Goal: Task Accomplishment & Management: Use online tool/utility

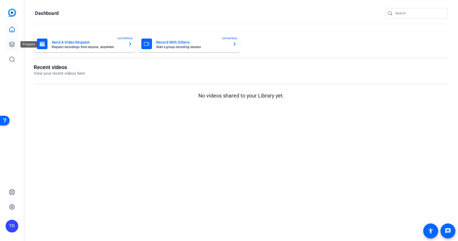
click at [12, 46] on icon at bounding box center [12, 44] width 6 height 6
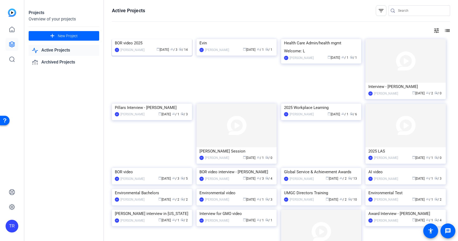
click at [153, 39] on img at bounding box center [152, 39] width 80 height 0
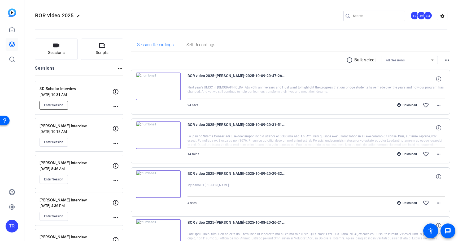
click at [51, 106] on span "Enter Session" at bounding box center [53, 105] width 19 height 4
click at [48, 104] on span "Enter Session" at bounding box center [53, 105] width 19 height 4
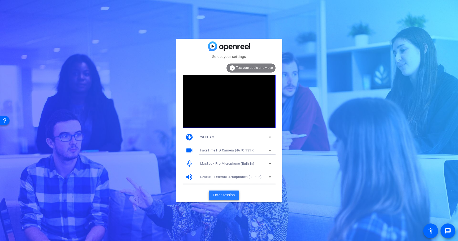
click at [220, 195] on span "Enter session" at bounding box center [224, 195] width 22 height 6
click at [232, 193] on span "Enter session" at bounding box center [224, 195] width 22 height 6
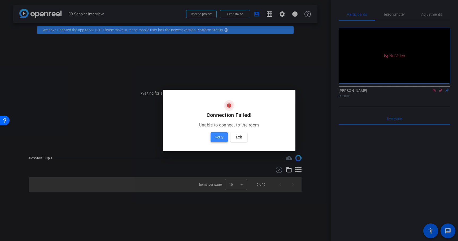
click at [221, 137] on span "Retry" at bounding box center [219, 137] width 9 height 6
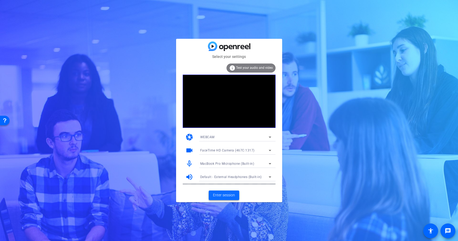
click at [226, 196] on span "Enter session" at bounding box center [224, 195] width 22 height 6
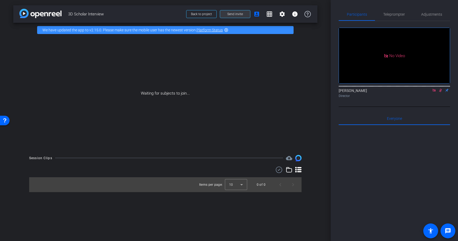
click at [235, 11] on span at bounding box center [235, 14] width 30 height 13
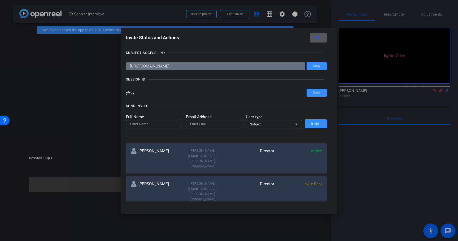
click at [170, 126] on input at bounding box center [154, 124] width 48 height 6
type input "Lauren Cardillo"
click at [199, 123] on input "email" at bounding box center [214, 124] width 48 height 6
type input "lauren.cardillo@umgc.edu"
click at [281, 123] on div "Subject" at bounding box center [272, 124] width 45 height 7
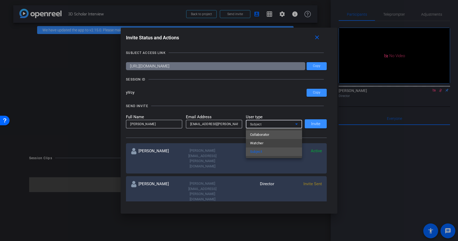
click at [272, 135] on mat-option "Collaborator" at bounding box center [274, 134] width 56 height 8
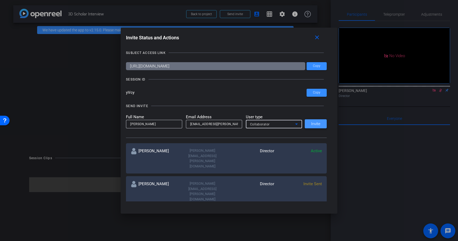
click at [320, 123] on span "Invite" at bounding box center [315, 124] width 9 height 4
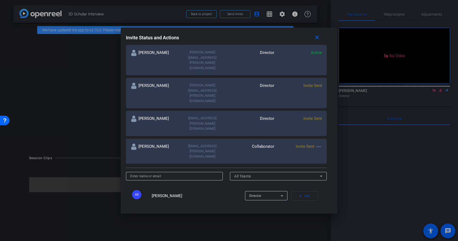
scroll to position [96, 0]
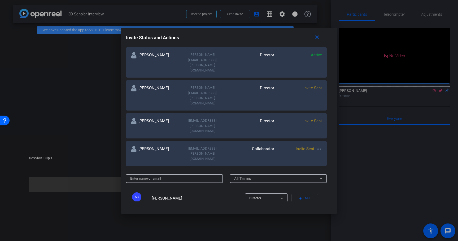
click at [320, 146] on mat-icon "more_horiz" at bounding box center [319, 149] width 6 height 6
click at [331, 126] on span "Re-Send Invite" at bounding box center [340, 126] width 40 height 6
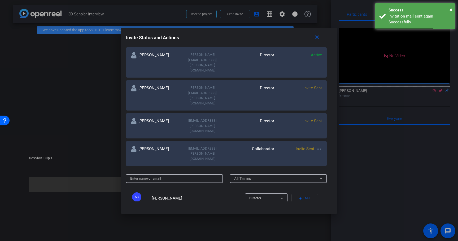
click at [321, 146] on mat-icon "more_horiz" at bounding box center [319, 149] width 6 height 6
click at [334, 106] on div at bounding box center [229, 120] width 458 height 241
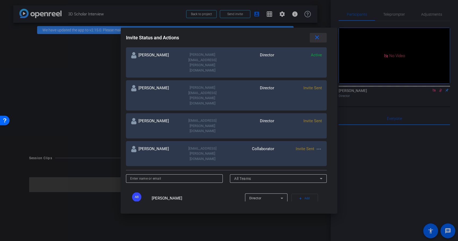
click at [318, 40] on mat-icon "close" at bounding box center [317, 37] width 7 height 7
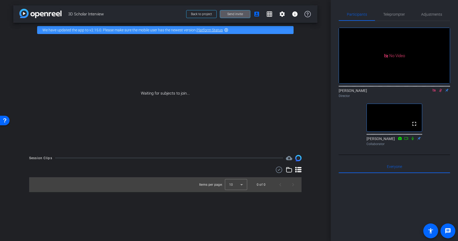
click at [435, 92] on icon at bounding box center [434, 90] width 3 height 3
click at [434, 92] on icon at bounding box center [434, 90] width 4 height 4
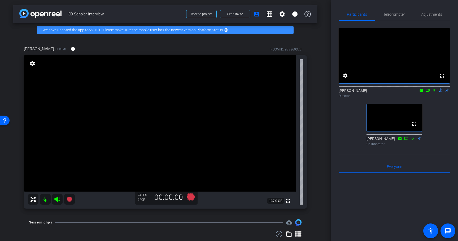
click at [434, 92] on icon at bounding box center [434, 90] width 2 height 3
click at [434, 92] on icon at bounding box center [434, 90] width 3 height 3
click at [434, 92] on icon at bounding box center [434, 90] width 2 height 3
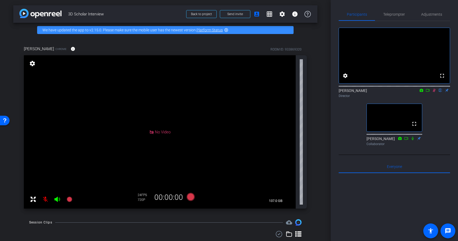
click at [32, 63] on mat-icon "settings" at bounding box center [32, 63] width 7 height 6
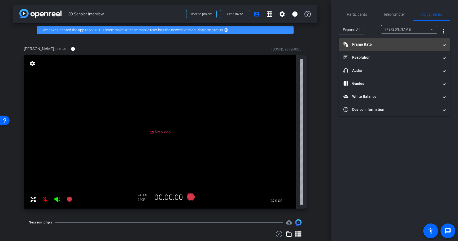
click at [370, 44] on mat-panel-title "Frame Rate Frame Rate" at bounding box center [391, 45] width 95 height 6
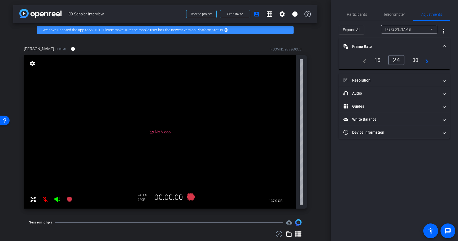
click at [418, 60] on div "30" at bounding box center [416, 59] width 14 height 9
click at [316, 87] on div "Gabriel Chrome info ROOM ID: 933869320 No Video settings 137.0 GB 30 FPS 720P 0…" at bounding box center [165, 125] width 304 height 176
click at [358, 12] on span "Participants" at bounding box center [357, 14] width 20 height 4
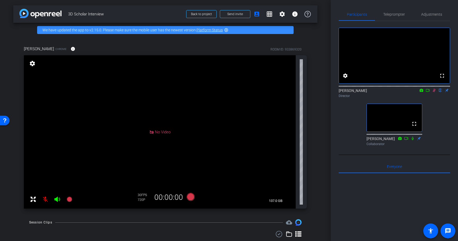
click at [436, 92] on icon at bounding box center [434, 90] width 4 height 4
click at [435, 92] on icon at bounding box center [434, 90] width 4 height 4
click at [436, 92] on icon at bounding box center [434, 90] width 4 height 4
click at [435, 92] on icon at bounding box center [434, 90] width 4 height 4
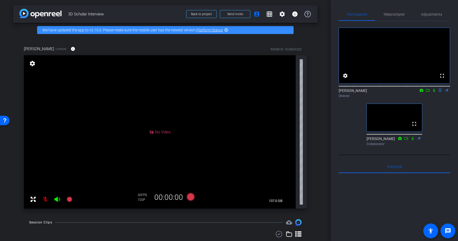
click at [434, 92] on icon at bounding box center [434, 90] width 2 height 3
click at [434, 92] on icon at bounding box center [434, 90] width 3 height 3
click at [434, 92] on icon at bounding box center [434, 90] width 2 height 3
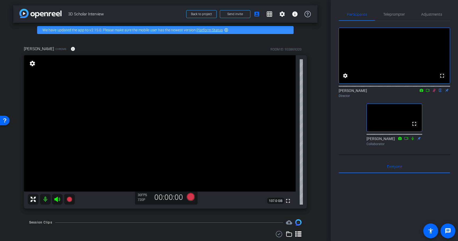
click at [434, 92] on icon at bounding box center [434, 90] width 3 height 3
click at [434, 92] on icon at bounding box center [434, 90] width 2 height 3
click at [435, 92] on icon at bounding box center [434, 90] width 3 height 3
click at [435, 92] on icon at bounding box center [434, 90] width 2 height 3
click at [434, 92] on icon at bounding box center [434, 90] width 4 height 4
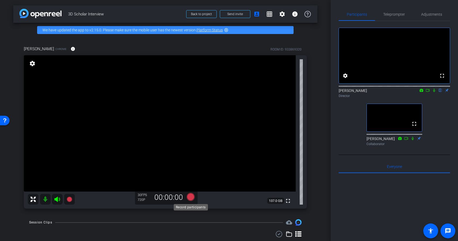
click at [192, 195] on icon at bounding box center [190, 197] width 8 height 8
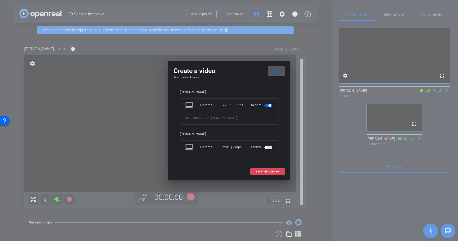
click at [273, 170] on span "START RECORDING" at bounding box center [267, 171] width 23 height 3
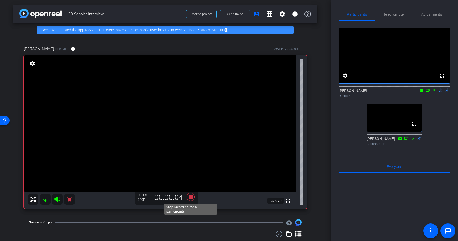
click at [191, 197] on icon at bounding box center [190, 197] width 8 height 8
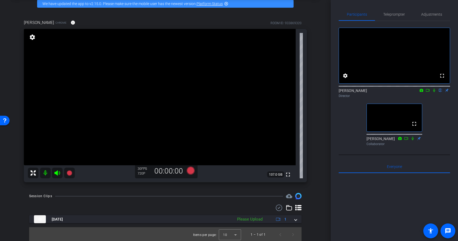
scroll to position [27, 0]
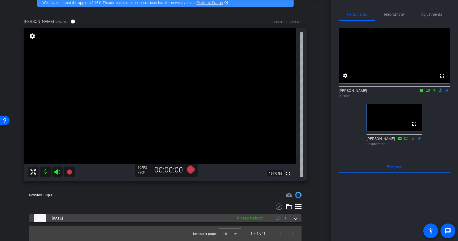
click at [294, 218] on div "Oct 10, 2025 Please Upload 1" at bounding box center [164, 218] width 261 height 8
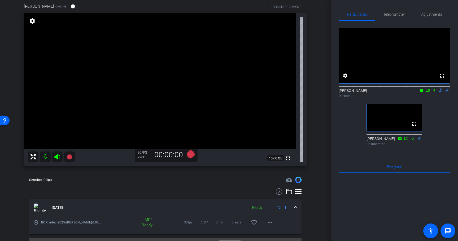
scroll to position [43, 0]
click at [270, 222] on mat-icon "more_horiz" at bounding box center [270, 222] width 6 height 6
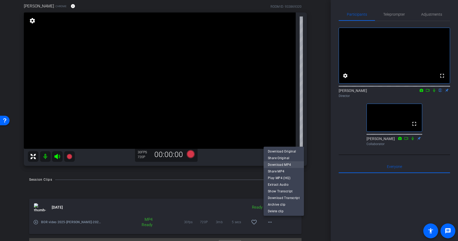
click at [283, 163] on span "Download MP4" at bounding box center [284, 164] width 32 height 6
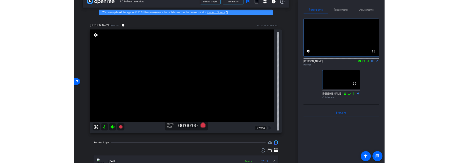
scroll to position [14, 0]
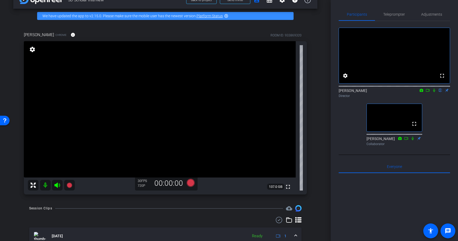
click at [433, 93] on mat-icon at bounding box center [434, 90] width 6 height 5
click at [435, 92] on icon at bounding box center [434, 90] width 3 height 3
click at [191, 183] on icon at bounding box center [190, 183] width 8 height 8
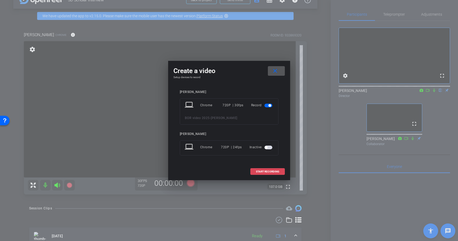
click at [277, 171] on span "START RECORDING" at bounding box center [267, 171] width 23 height 3
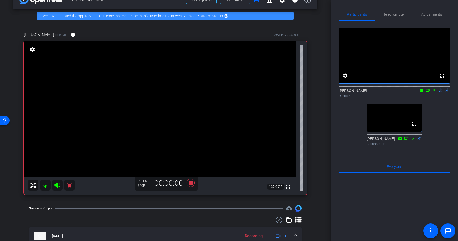
click at [434, 93] on mat-icon at bounding box center [434, 90] width 6 height 5
click at [429, 92] on icon at bounding box center [428, 90] width 4 height 4
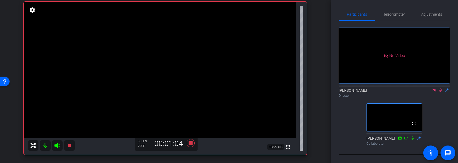
scroll to position [49, 0]
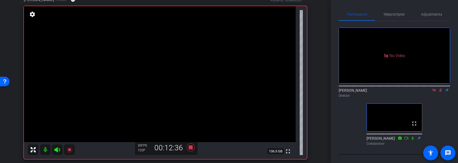
click at [441, 92] on icon at bounding box center [440, 90] width 3 height 3
click at [436, 92] on icon at bounding box center [434, 90] width 4 height 4
click at [435, 92] on icon at bounding box center [434, 90] width 4 height 4
click at [428, 92] on icon at bounding box center [428, 90] width 4 height 4
click at [442, 92] on icon at bounding box center [440, 90] width 4 height 4
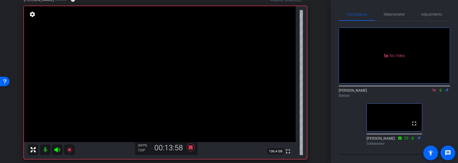
click at [435, 92] on icon at bounding box center [434, 90] width 4 height 4
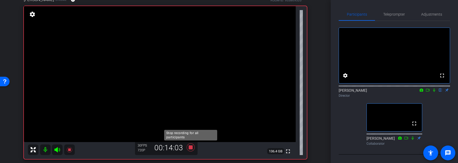
click at [190, 147] on icon at bounding box center [190, 148] width 8 height 8
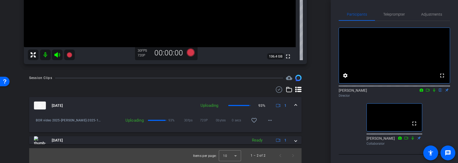
scroll to position [134, 0]
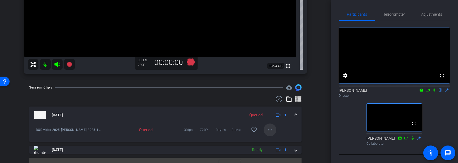
click at [272, 131] on mat-icon "more_horiz" at bounding box center [270, 130] width 6 height 6
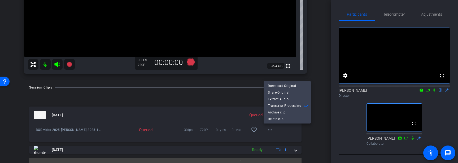
click at [310, 137] on div at bounding box center [229, 81] width 458 height 163
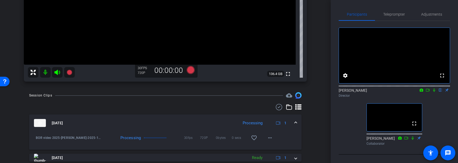
scroll to position [142, 0]
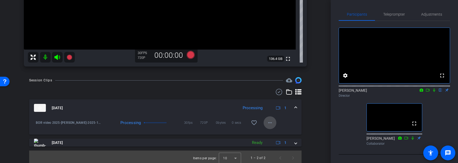
click at [272, 121] on mat-icon "more_horiz" at bounding box center [270, 123] width 6 height 6
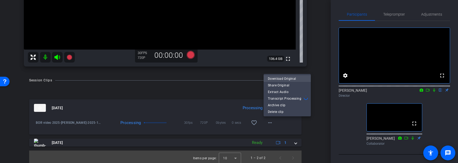
click at [283, 80] on span "Download Original" at bounding box center [287, 79] width 39 height 6
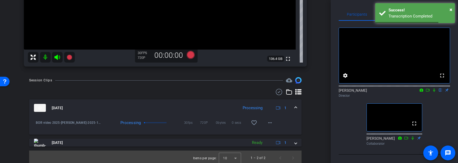
click at [434, 92] on icon at bounding box center [434, 90] width 4 height 4
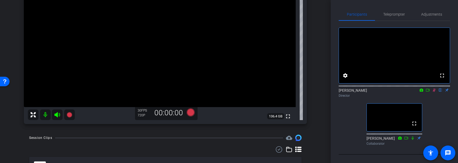
scroll to position [84, 0]
click at [435, 92] on icon at bounding box center [434, 90] width 4 height 4
click at [432, 92] on icon at bounding box center [434, 90] width 4 height 4
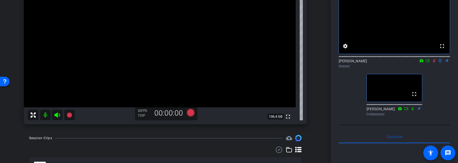
scroll to position [28, 0]
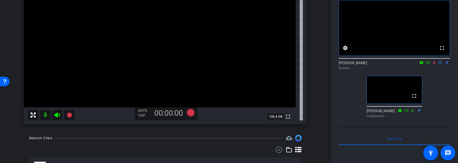
click at [434, 64] on icon at bounding box center [434, 62] width 3 height 3
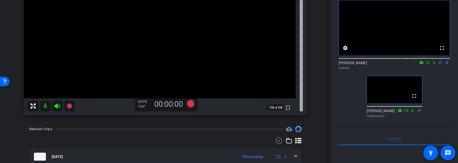
scroll to position [91, 0]
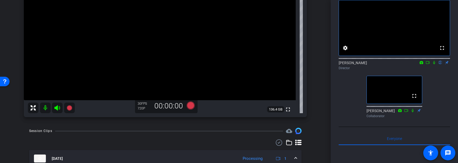
click at [434, 64] on icon at bounding box center [434, 63] width 4 height 4
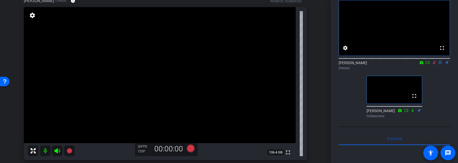
scroll to position [54, 0]
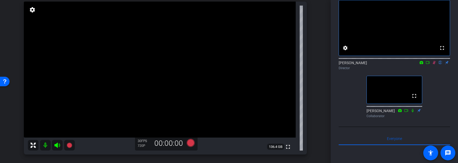
click at [434, 64] on icon at bounding box center [434, 63] width 4 height 4
click at [433, 64] on icon at bounding box center [434, 63] width 4 height 4
click at [435, 64] on icon at bounding box center [434, 63] width 4 height 4
click at [433, 64] on icon at bounding box center [434, 63] width 4 height 4
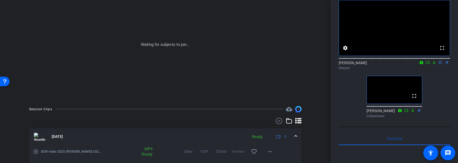
scroll to position [80, 0]
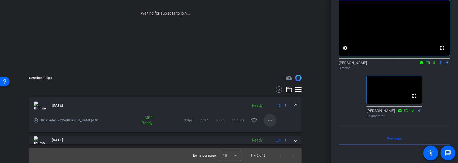
click at [267, 119] on mat-icon "more_horiz" at bounding box center [270, 120] width 6 height 6
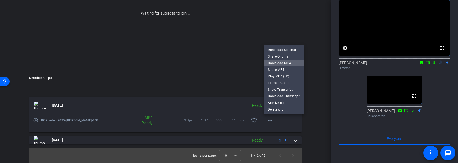
click at [287, 62] on span "Download MP4" at bounding box center [284, 63] width 32 height 6
